Goal: Navigation & Orientation: Go to known website

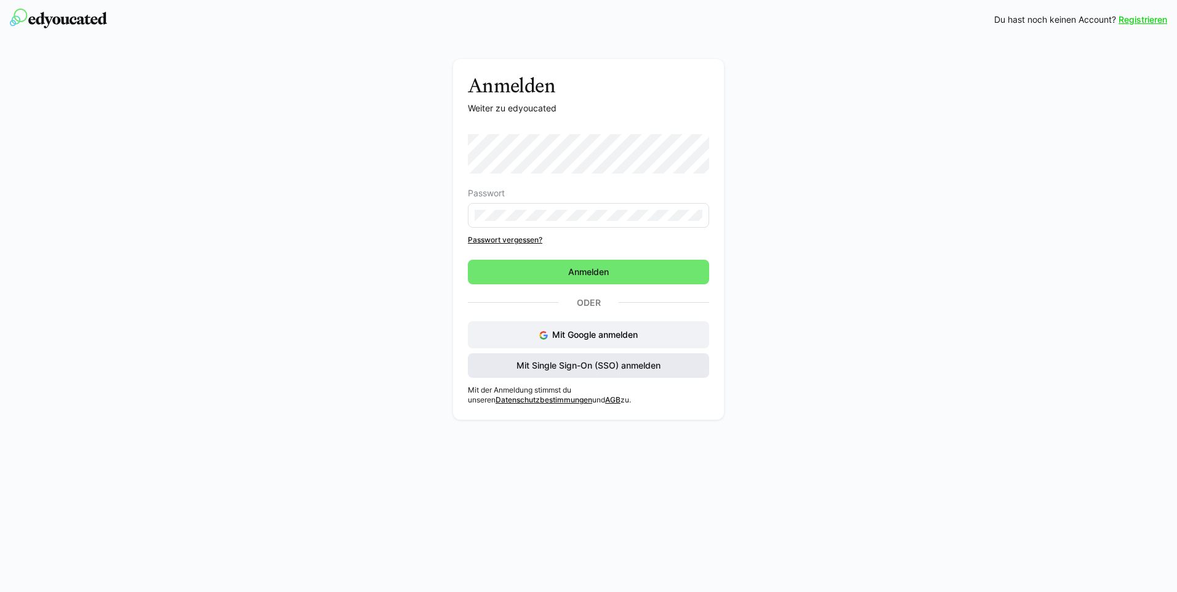
click at [681, 368] on span "Mit Single Sign-On (SSO) anmelden" at bounding box center [588, 365] width 241 height 25
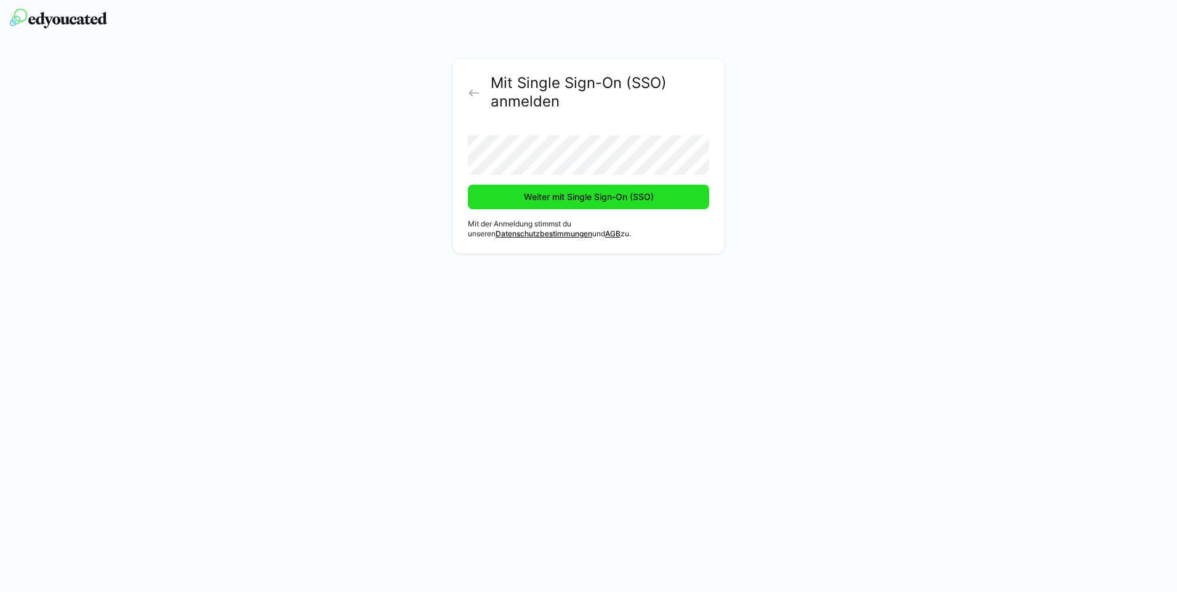
click at [654, 202] on span "Weiter mit Single Sign-On (SSO)" at bounding box center [589, 197] width 134 height 12
click at [572, 193] on span "Weiter mit Single Sign-On (SSO)" at bounding box center [589, 197] width 134 height 12
